Goal: Book appointment/travel/reservation

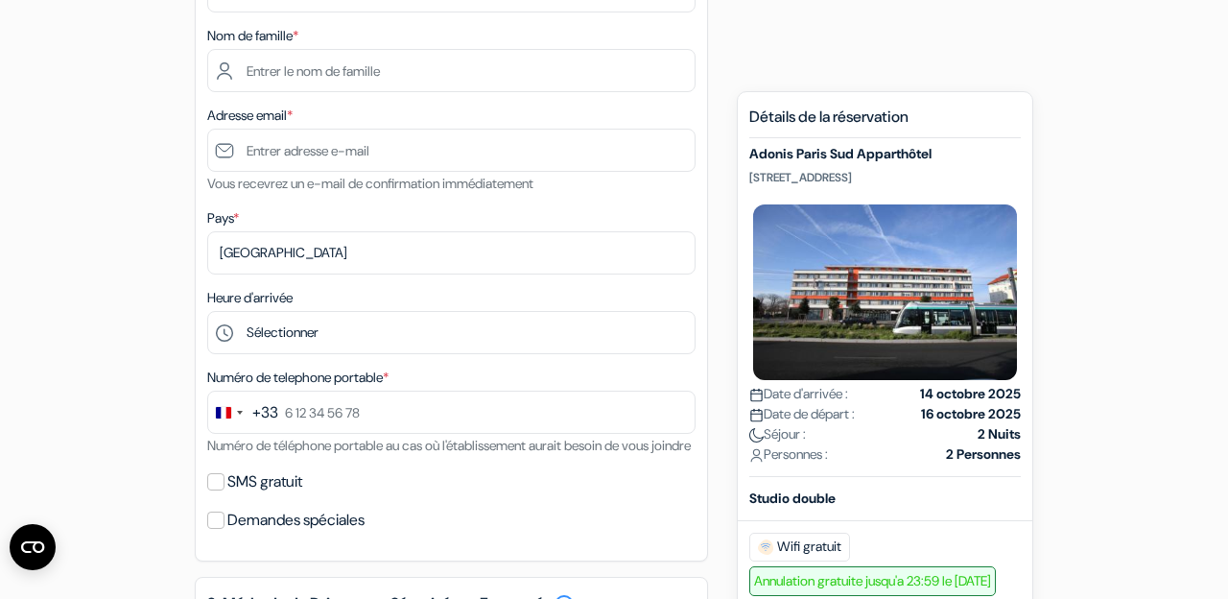
scroll to position [369, 0]
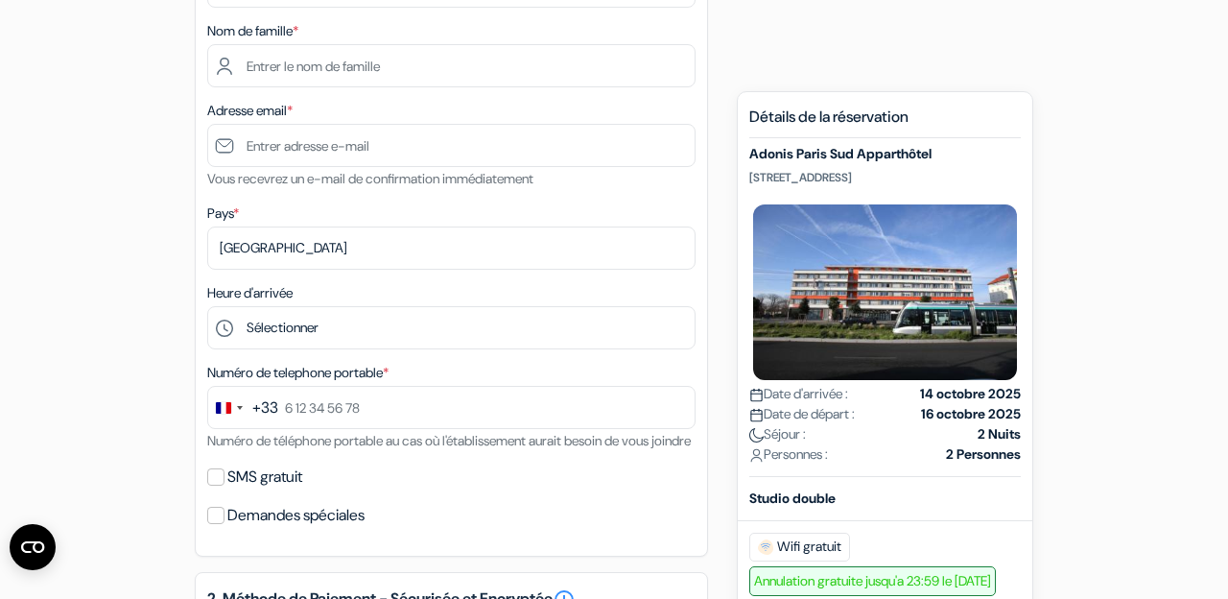
click at [949, 168] on div "Adonis Paris Sud Apparthôtel [STREET_ADDRESS] Date d'arrivée : [DATE] Date de d…" at bounding box center [885, 311] width 272 height 331
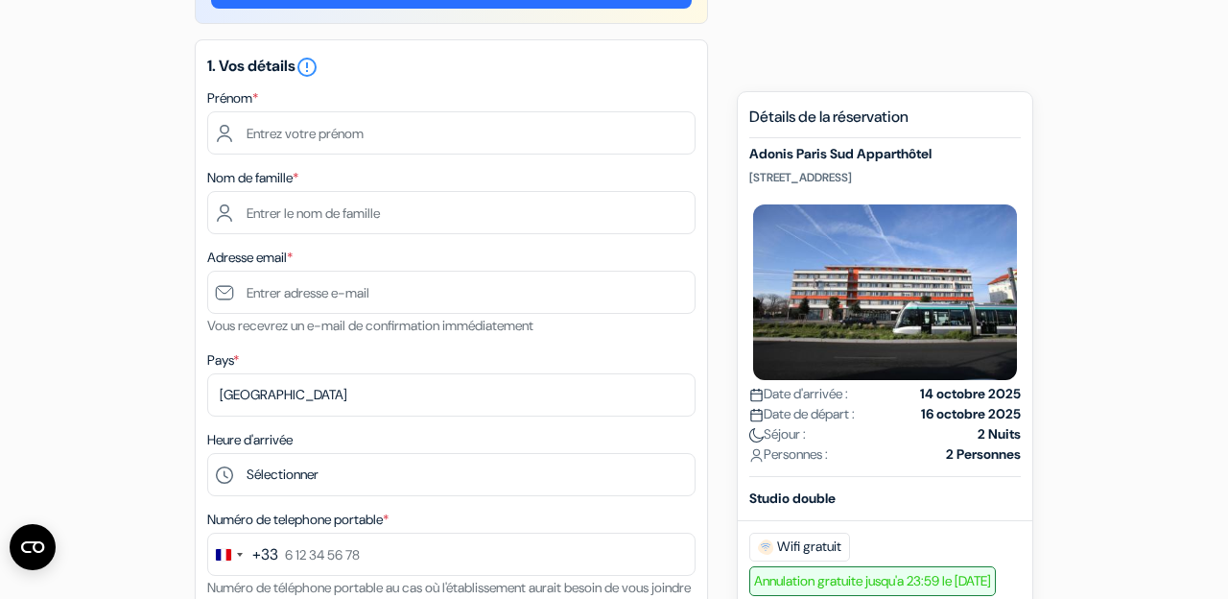
scroll to position [221, 0]
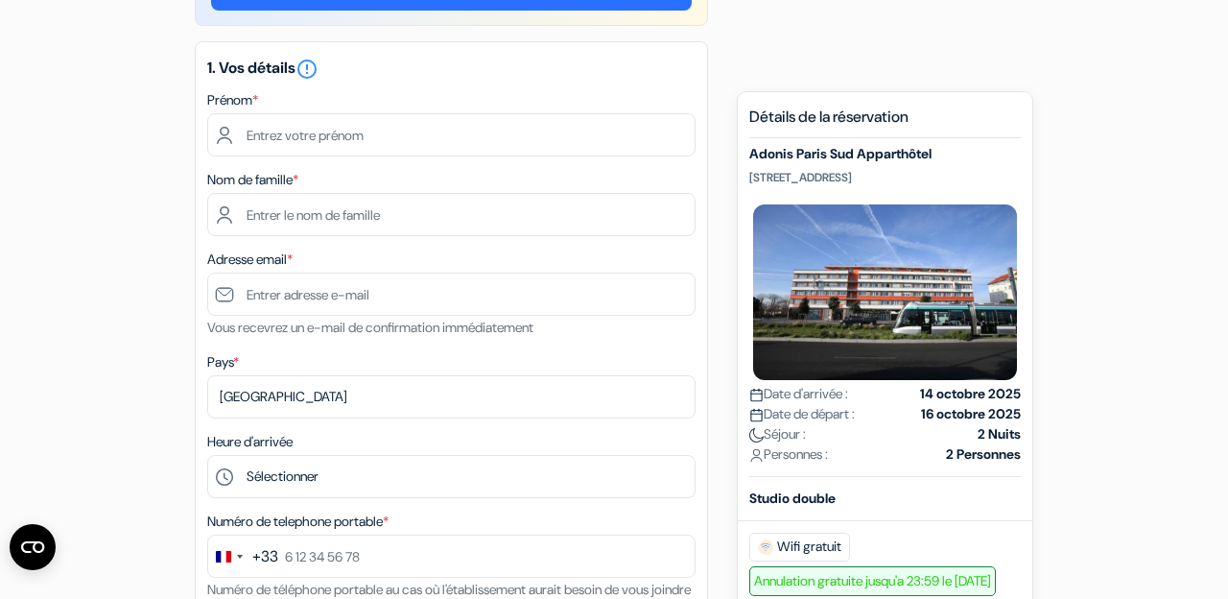
drag, startPoint x: 951, startPoint y: 174, endPoint x: 745, endPoint y: 179, distance: 206.4
click at [745, 179] on div "Nouvelle Réservation Détails de la réservation Adonis Paris Sud Apparthôtel [ST…" at bounding box center [885, 562] width 297 height 943
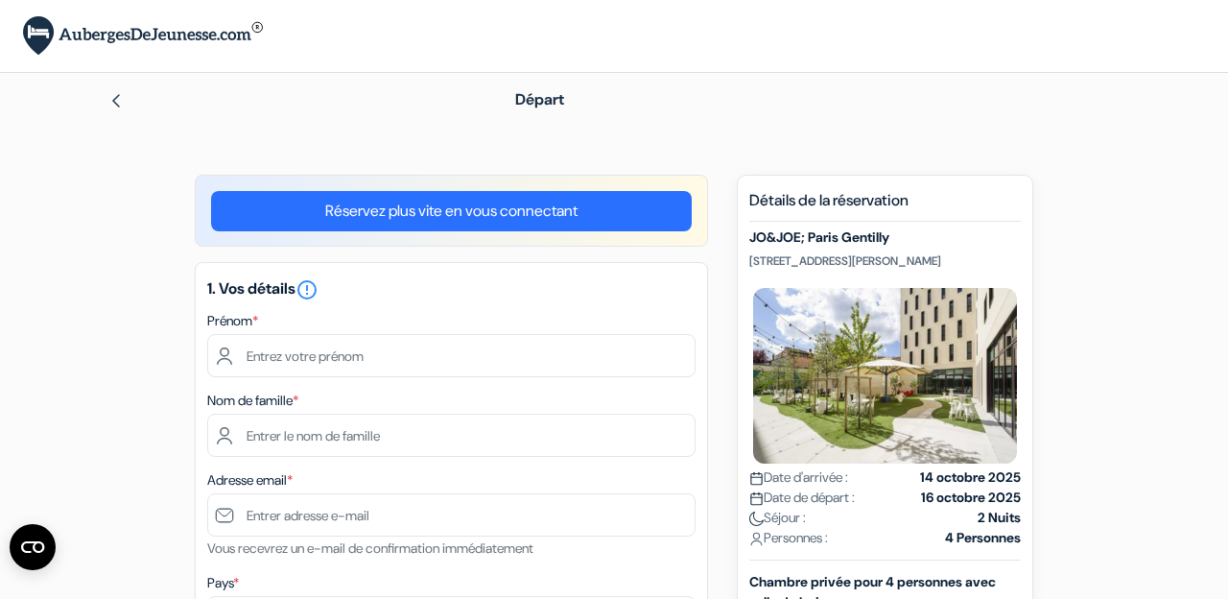
drag, startPoint x: 1006, startPoint y: 262, endPoint x: 758, endPoint y: 269, distance: 247.7
click at [758, 269] on p "89 Rue Paul Vaillant Couturier, 94250 Gentilly, Paris, France" at bounding box center [885, 260] width 272 height 15
drag, startPoint x: 747, startPoint y: 265, endPoint x: 825, endPoint y: 277, distance: 78.7
copy p "89 Rue Paul Vaillant Couturier, 94250 Gentilly, Paris, France"
